Goal: Task Accomplishment & Management: Use online tool/utility

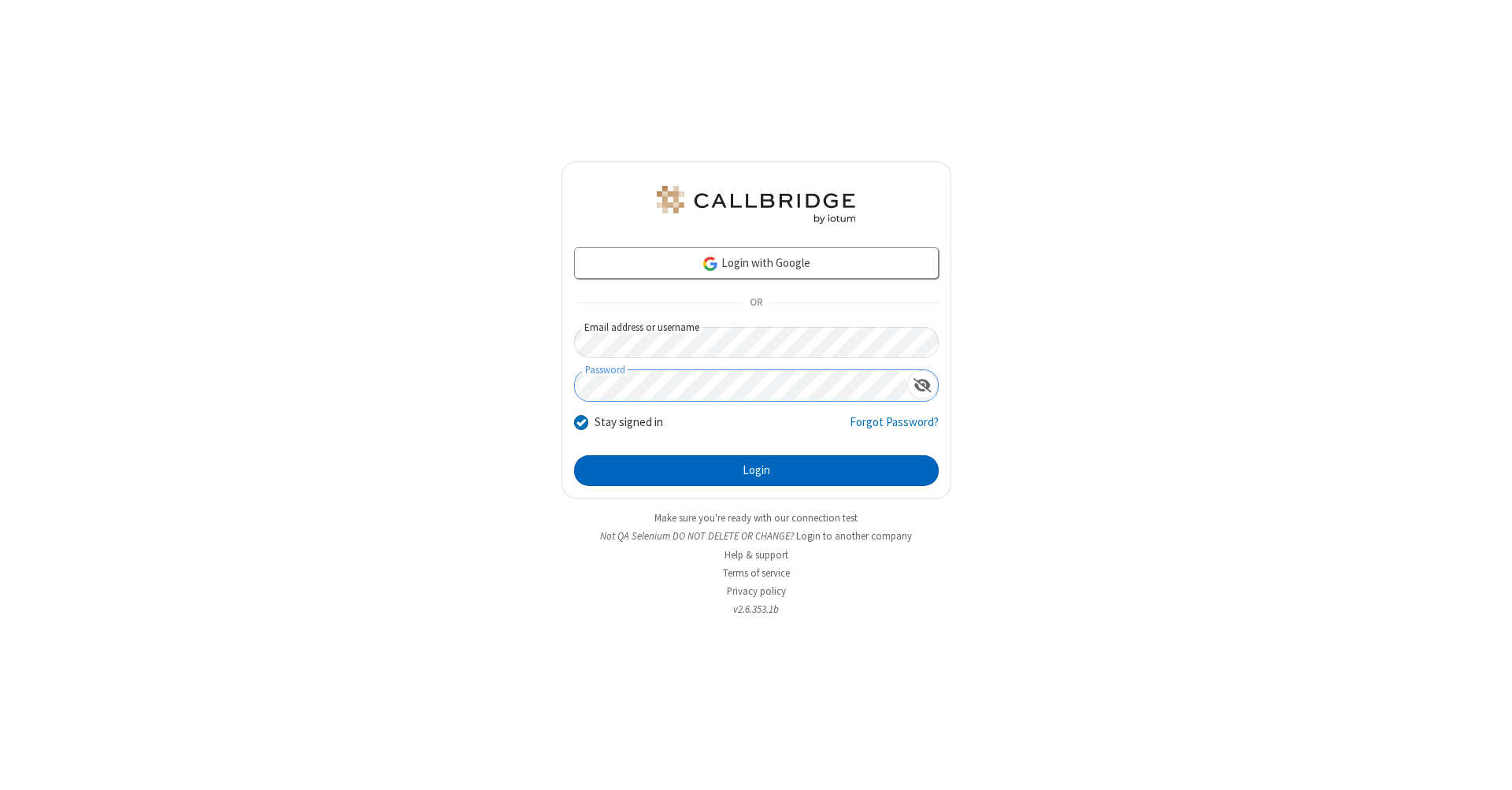
click at [756, 471] on button "Login" at bounding box center [756, 470] width 365 height 31
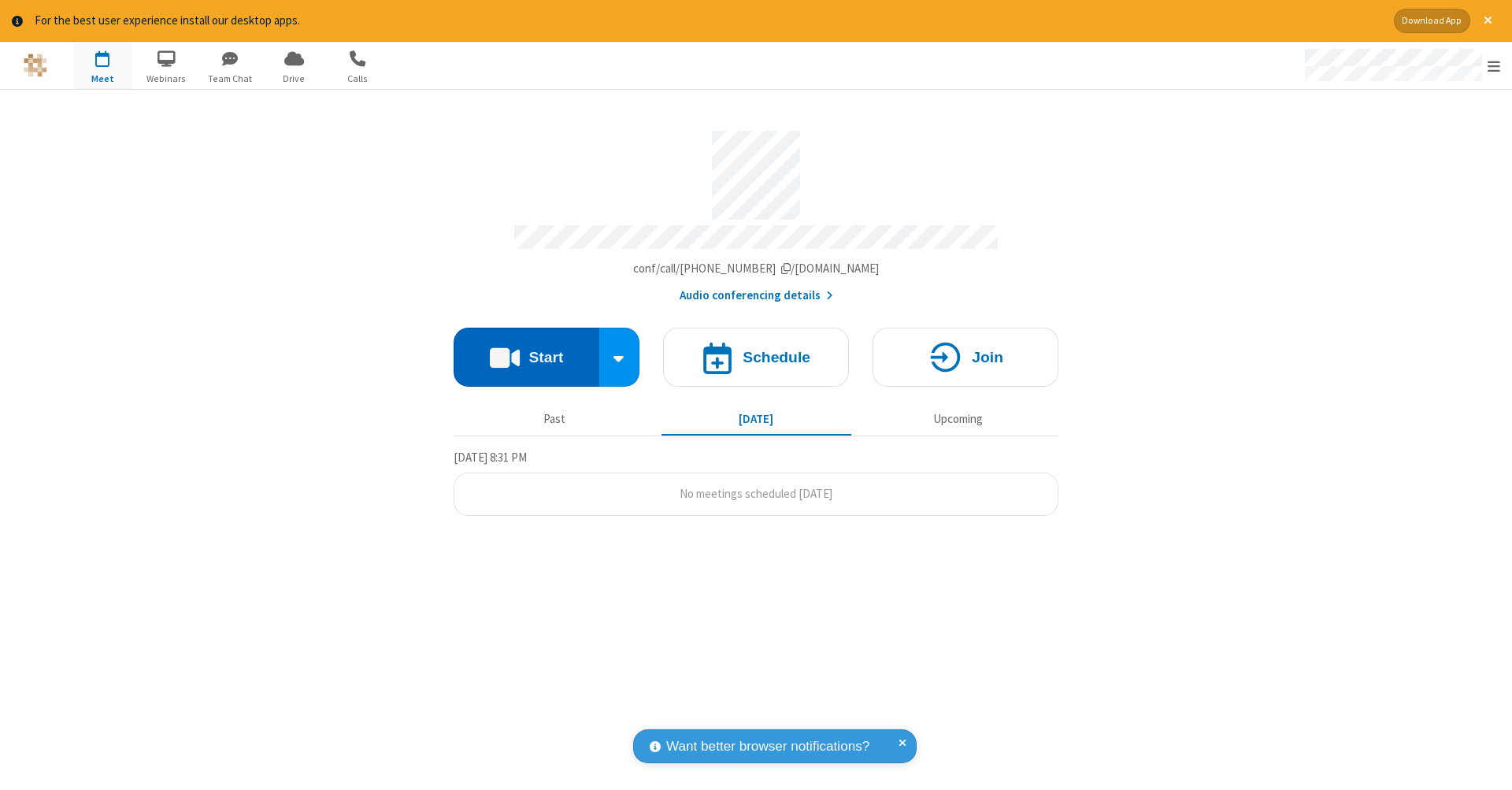
click at [526, 349] on button "Start" at bounding box center [526, 357] width 145 height 59
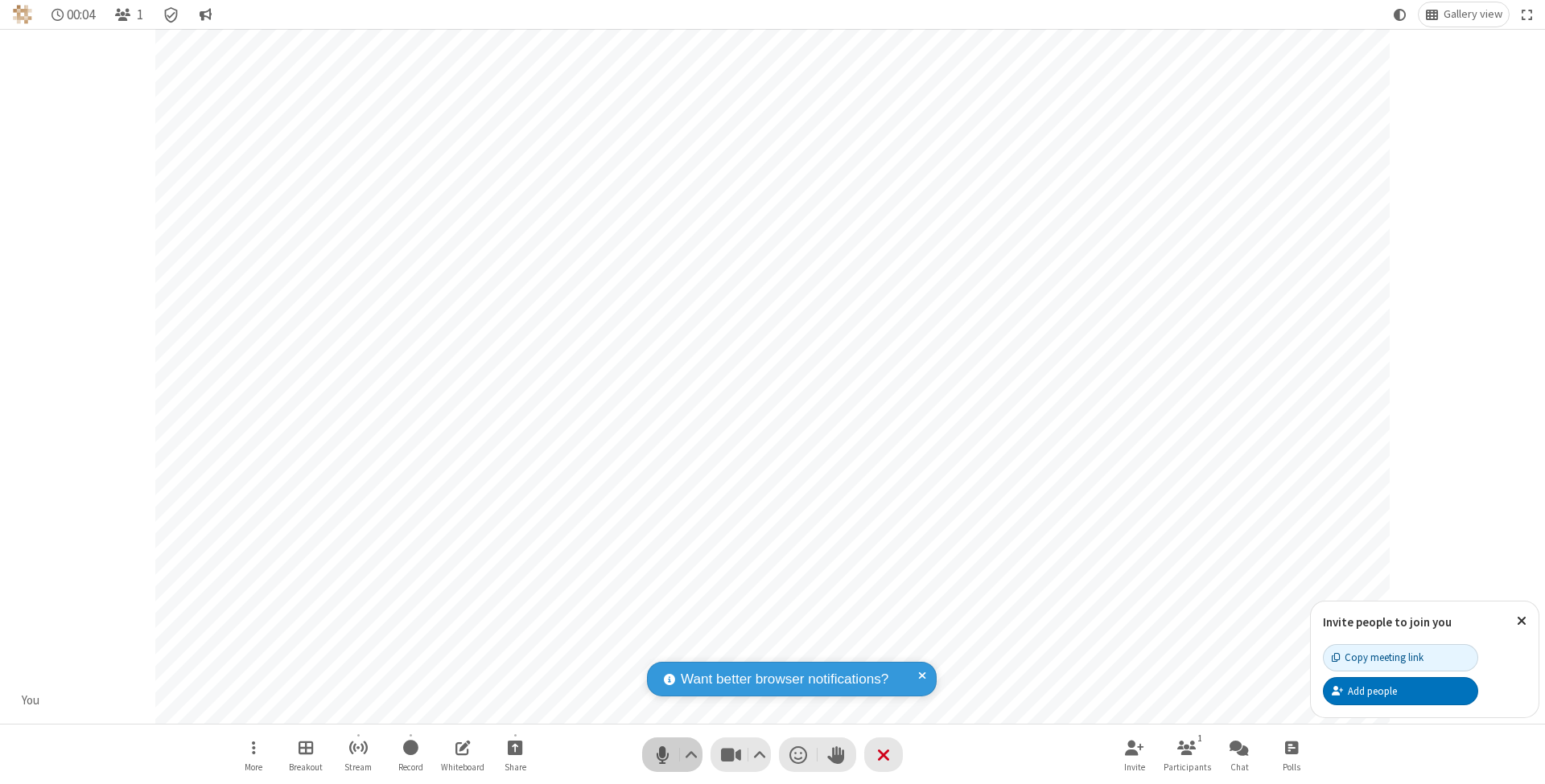
click at [662, 755] on span "Mute (⌘+Shift+A)" at bounding box center [662, 754] width 24 height 23
click at [662, 755] on span "Unmute (⌘+Shift+A)" at bounding box center [662, 754] width 24 height 23
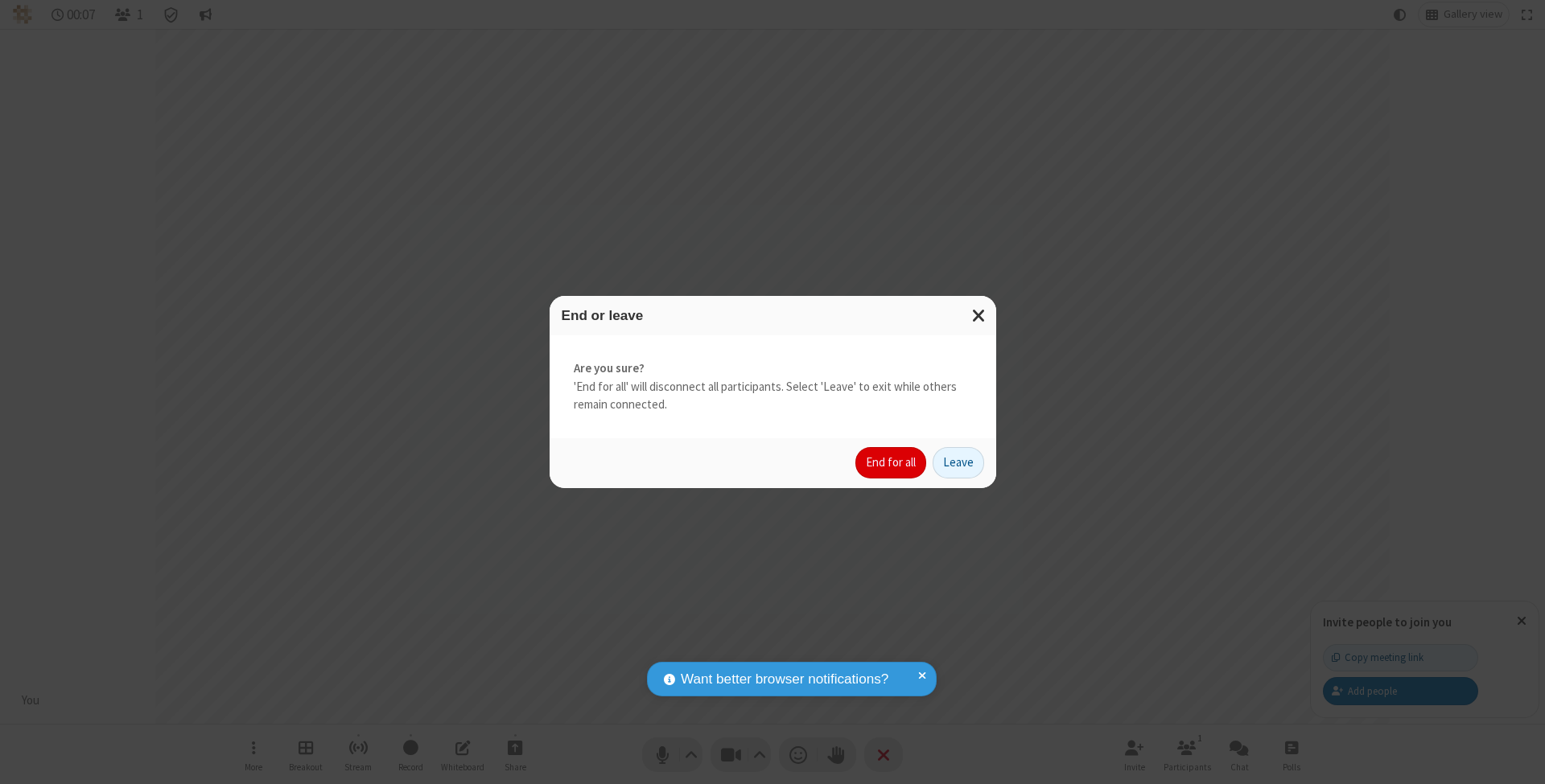
click at [892, 461] on button "End for all" at bounding box center [890, 463] width 71 height 32
